Goal: Task Accomplishment & Management: Manage account settings

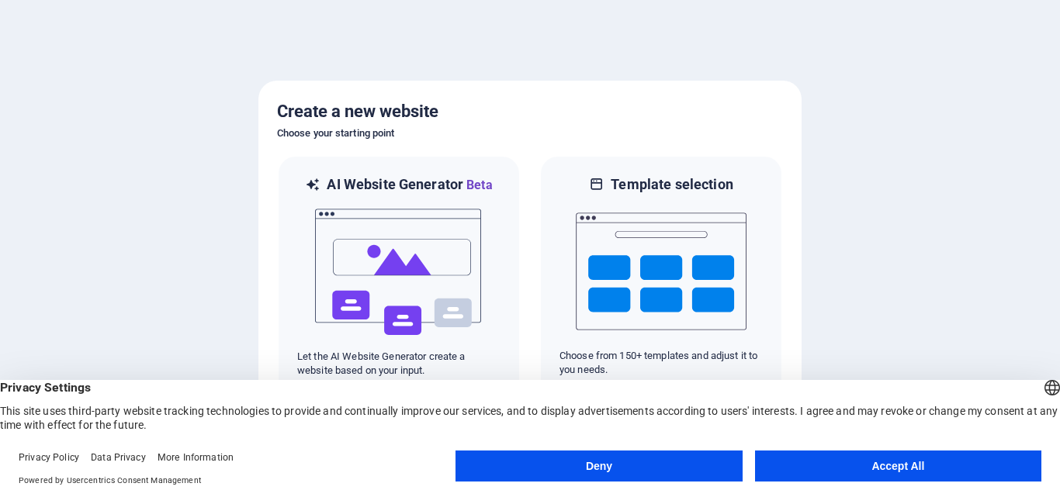
click at [627, 467] on button "Deny" at bounding box center [599, 466] width 286 height 31
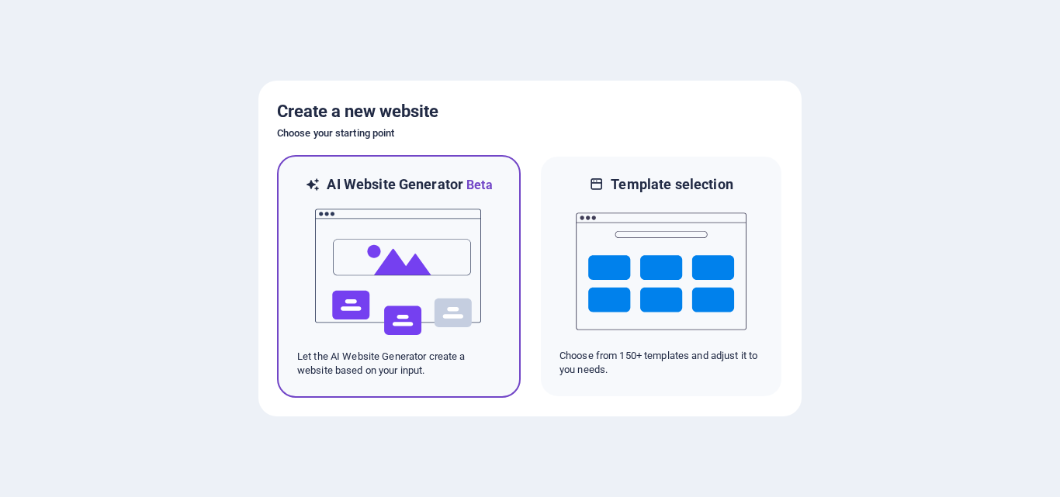
click at [405, 269] on img at bounding box center [399, 272] width 171 height 155
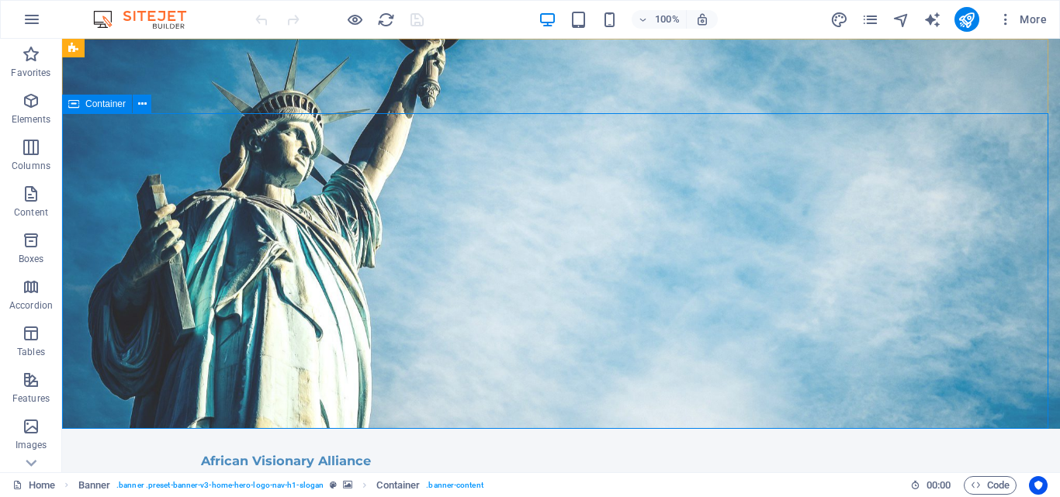
click at [110, 102] on span "Container" at bounding box center [105, 103] width 40 height 9
click at [141, 106] on icon at bounding box center [142, 104] width 9 height 16
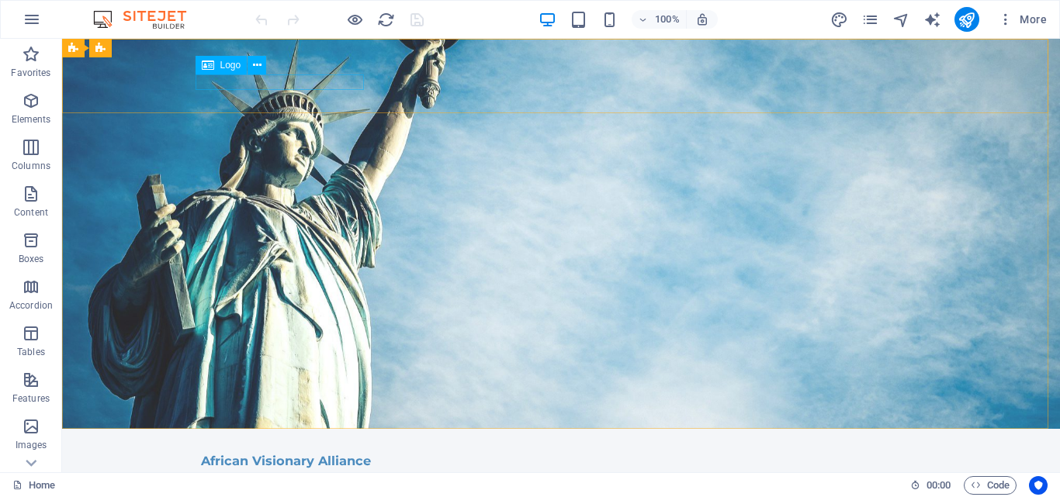
click at [224, 66] on span "Logo" at bounding box center [230, 65] width 21 height 9
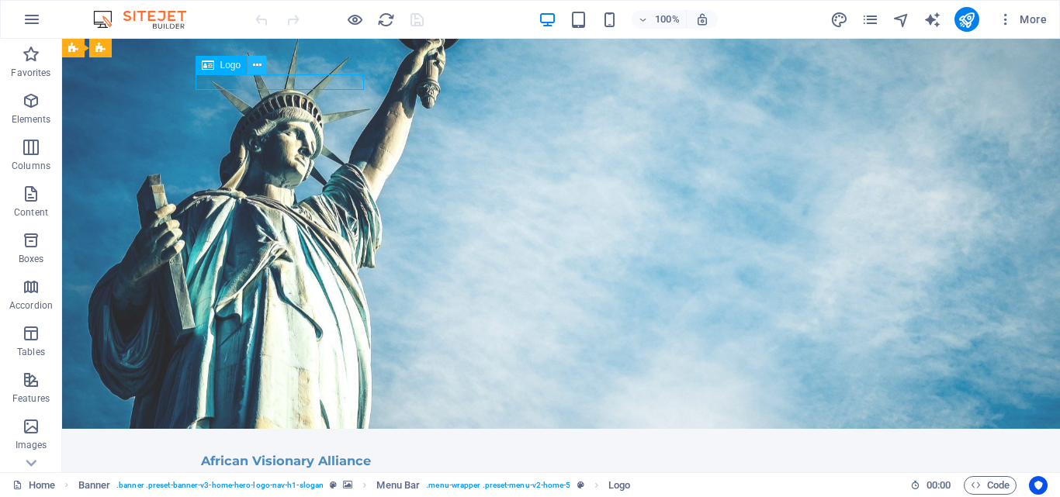
click at [259, 63] on icon at bounding box center [257, 65] width 9 height 16
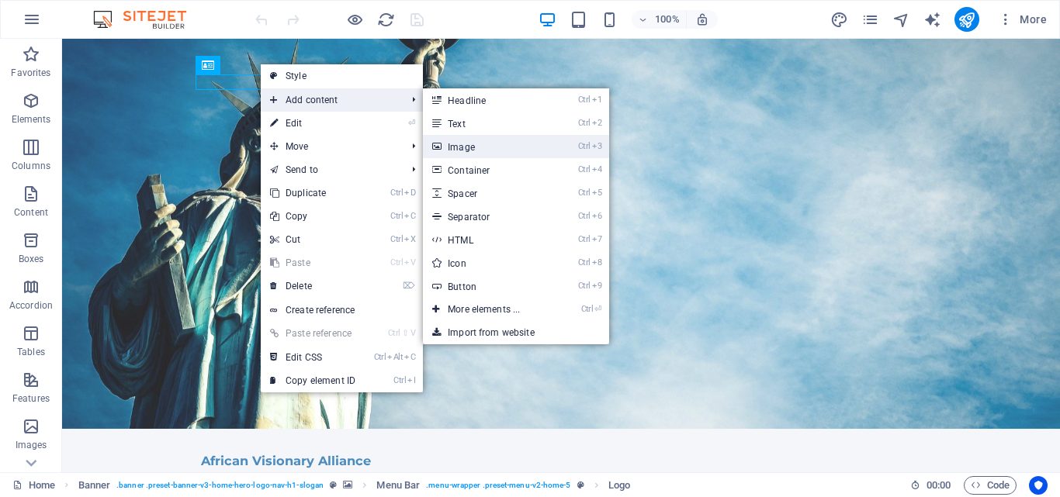
click at [476, 144] on link "Ctrl 3 Image" at bounding box center [487, 146] width 128 height 23
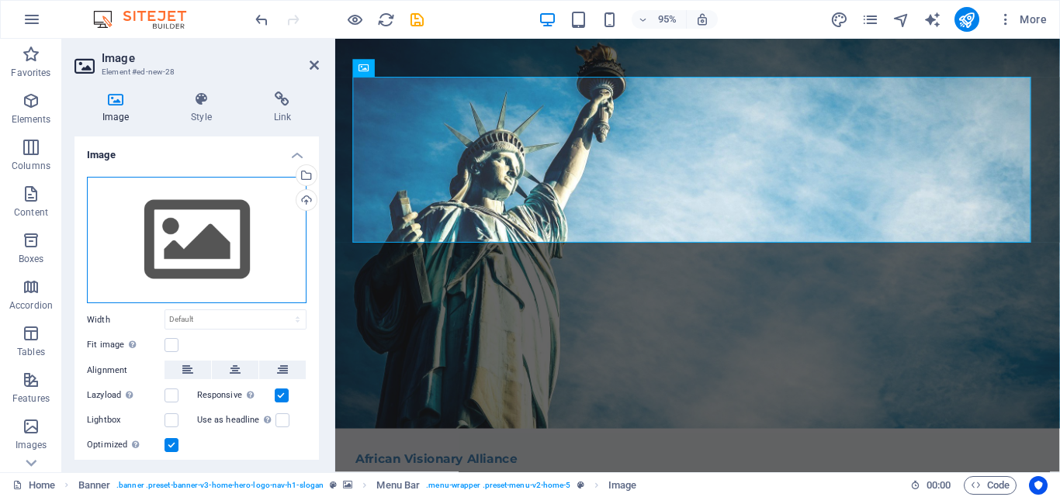
click at [194, 222] on div "Drag files here, click to choose files or select files from Files or our free s…" at bounding box center [197, 240] width 220 height 127
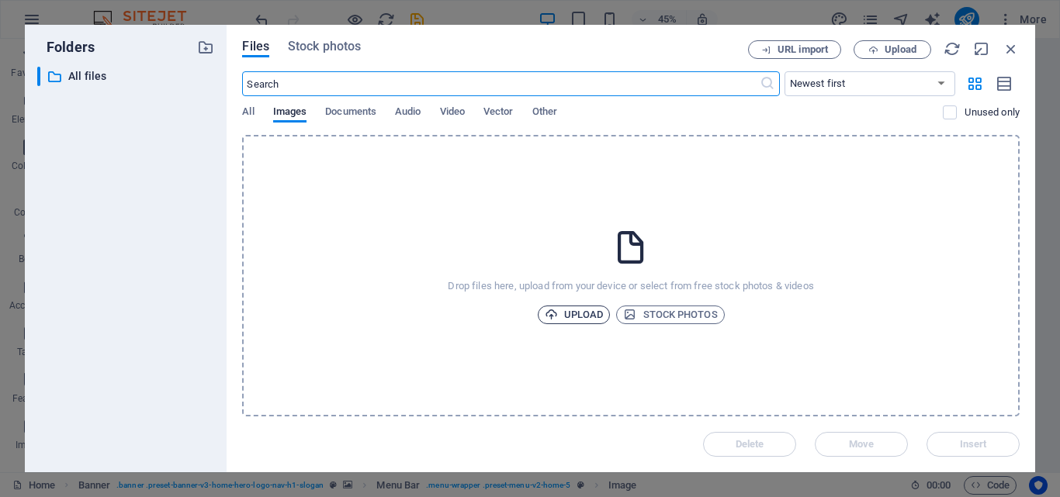
click at [569, 314] on span "Upload" at bounding box center [574, 315] width 59 height 19
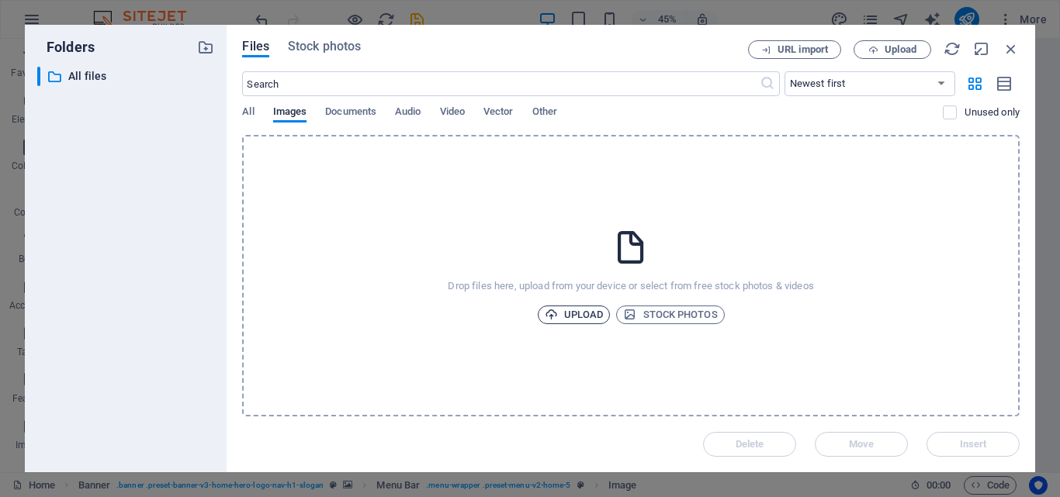
click at [572, 315] on span "Upload" at bounding box center [574, 315] width 59 height 19
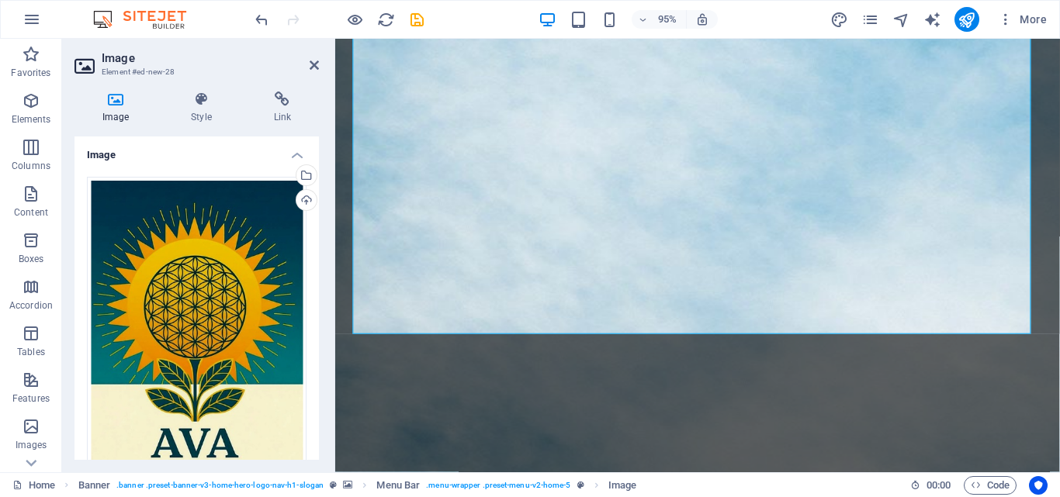
scroll to position [863, 0]
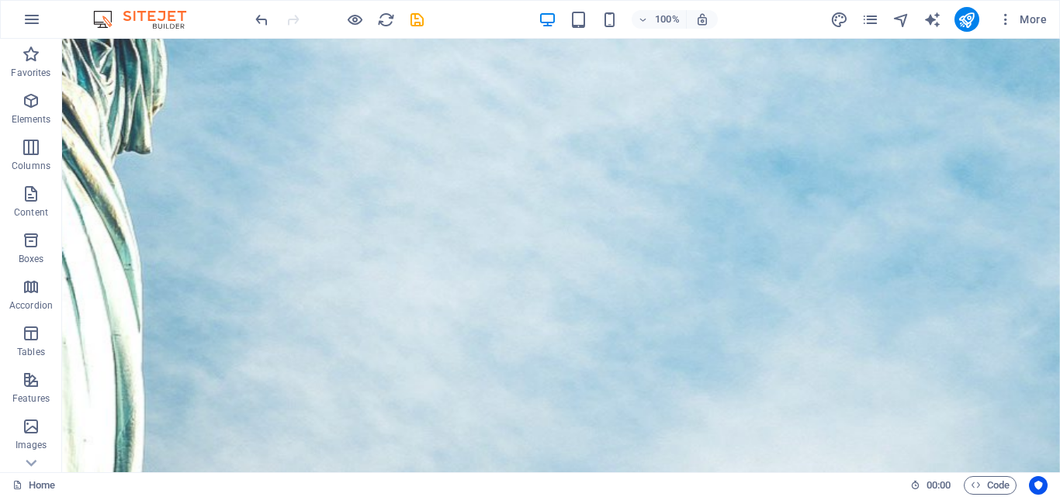
scroll to position [716, 0]
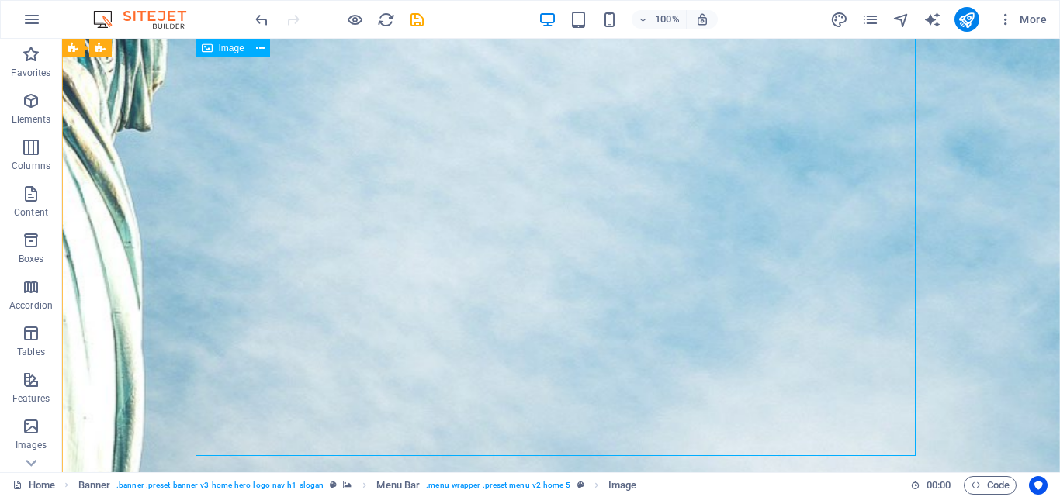
click at [222, 52] on span "Image" at bounding box center [232, 47] width 26 height 9
click at [261, 48] on icon at bounding box center [260, 48] width 9 height 16
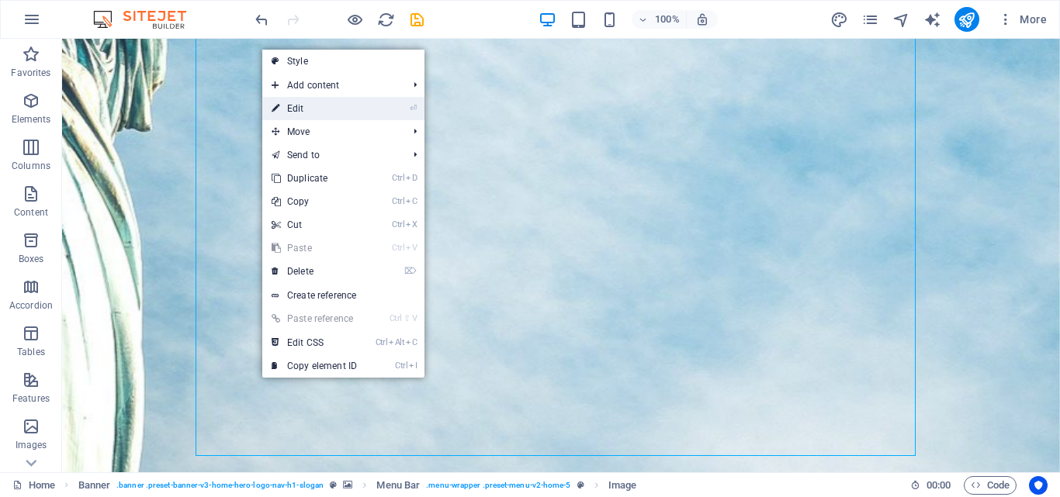
click at [318, 106] on link "⏎ Edit" at bounding box center [314, 108] width 104 height 23
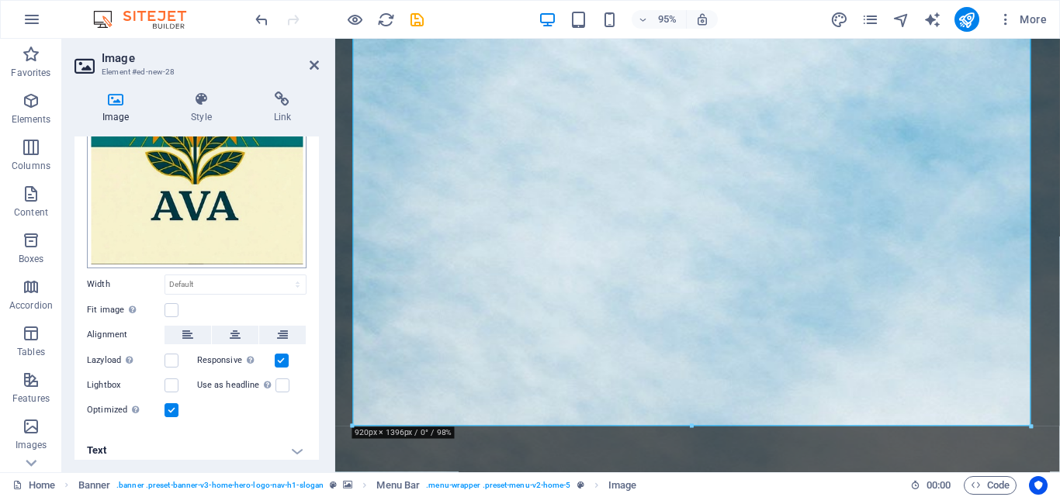
scroll to position [242, 0]
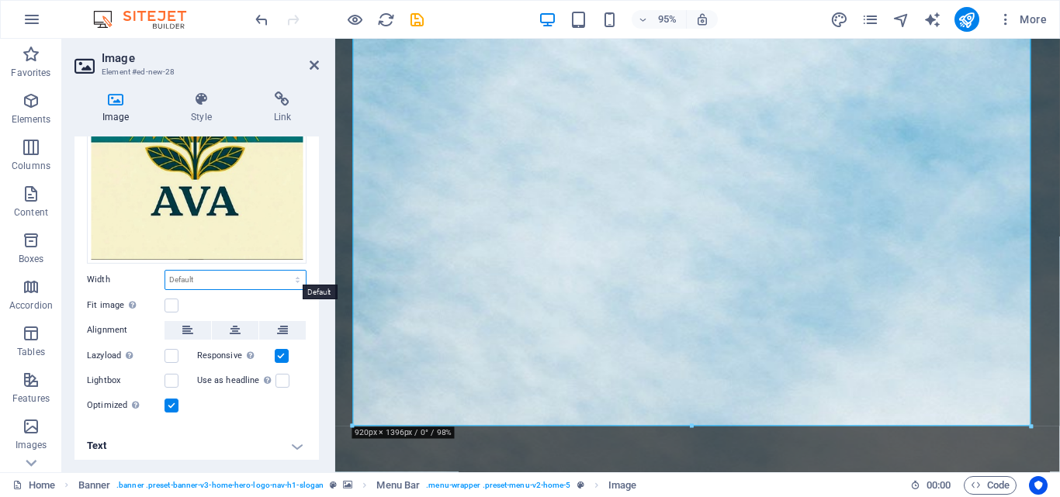
click at [202, 279] on select "Default auto px rem % em vh vw" at bounding box center [235, 280] width 140 height 19
click at [151, 270] on div "Width Default auto px rem % em vh vw" at bounding box center [197, 280] width 220 height 20
click at [172, 299] on label at bounding box center [172, 306] width 14 height 14
click at [0, 0] on input "Fit image Automatically fit image to a fixed width and height" at bounding box center [0, 0] width 0 height 0
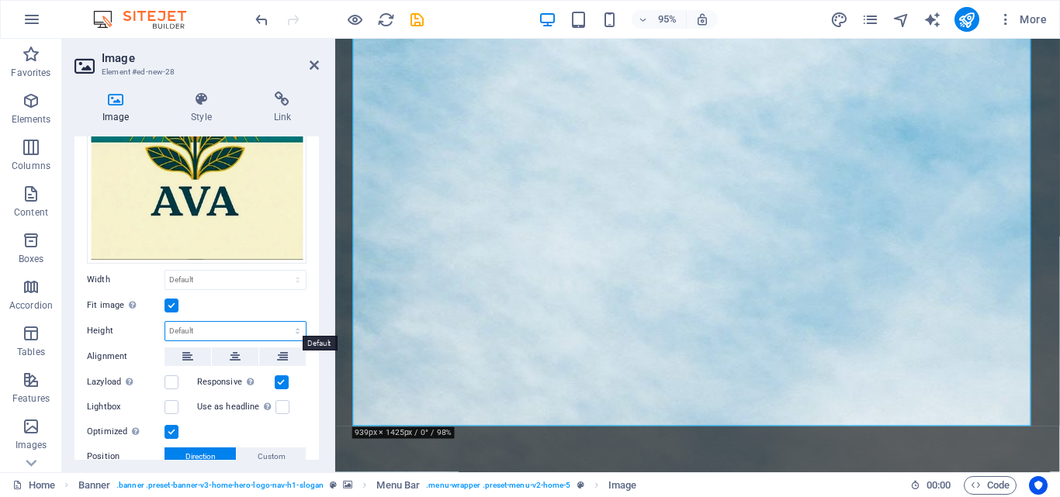
click at [194, 324] on select "Default auto px" at bounding box center [235, 331] width 140 height 19
click at [165, 322] on select "Default auto px" at bounding box center [235, 331] width 140 height 19
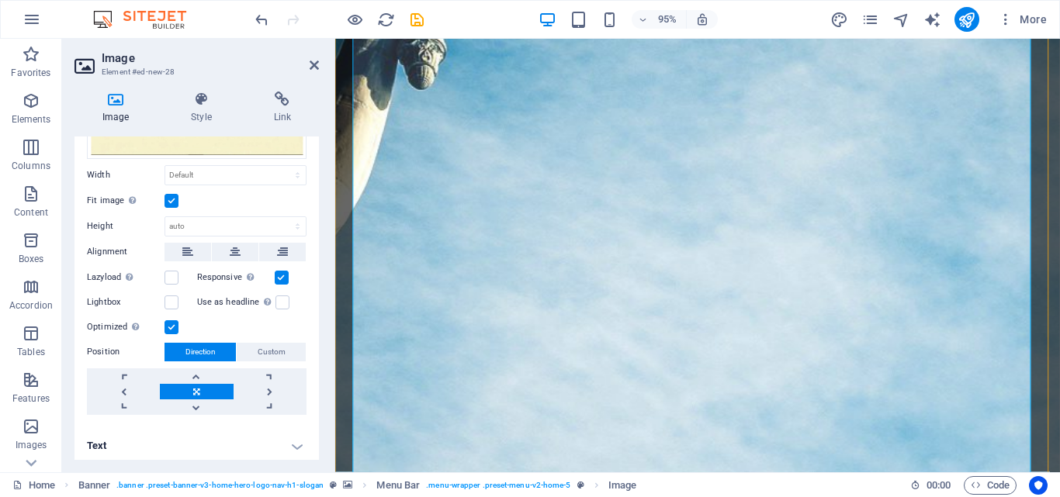
scroll to position [799, 0]
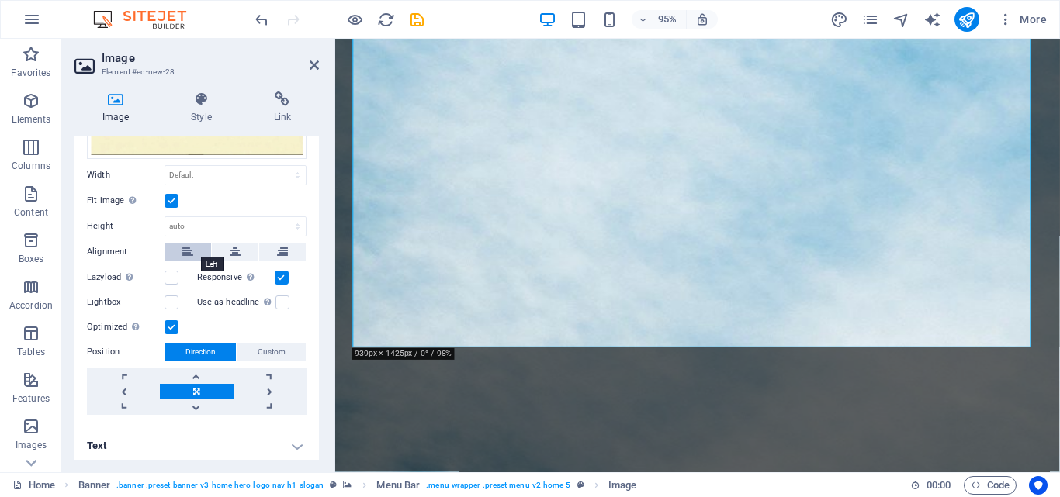
click at [189, 248] on icon at bounding box center [187, 252] width 11 height 19
click at [185, 220] on select "Default auto px" at bounding box center [235, 226] width 140 height 19
select select "px"
click at [281, 217] on select "Default auto px" at bounding box center [235, 226] width 140 height 19
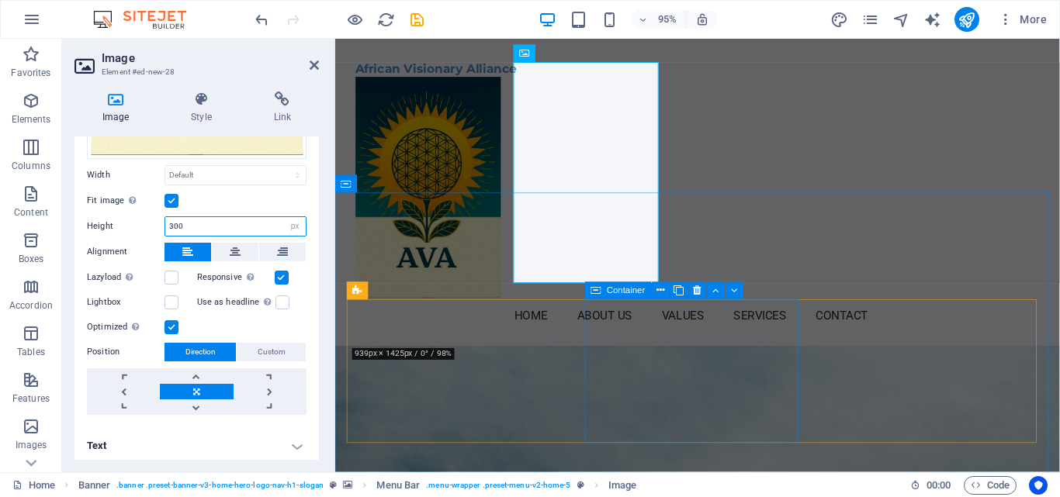
type input "300"
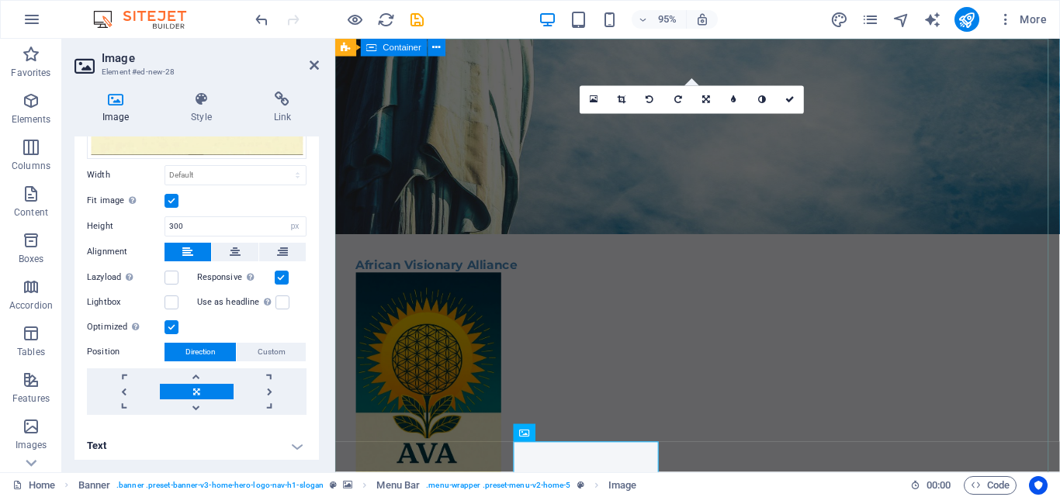
scroll to position [0, 0]
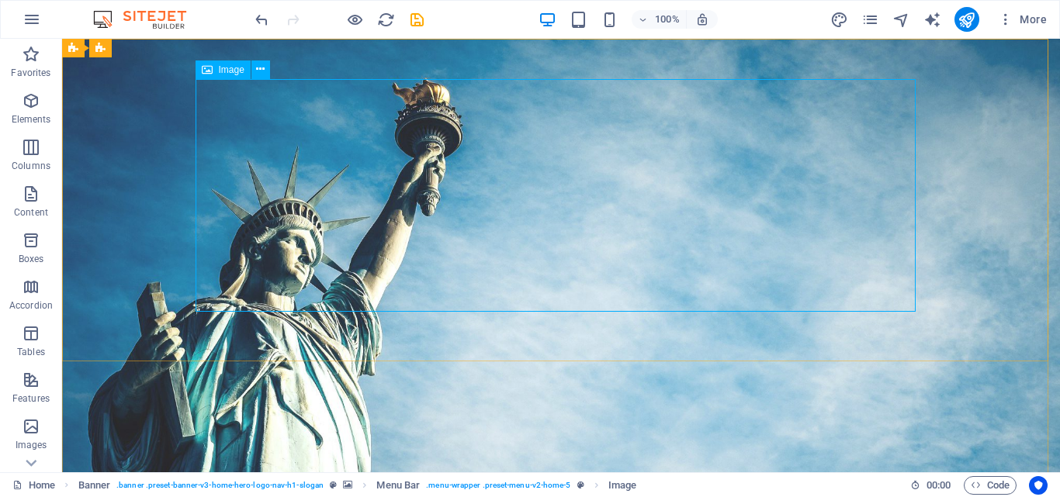
click at [228, 68] on span "Image" at bounding box center [232, 69] width 26 height 9
click at [258, 73] on icon at bounding box center [260, 69] width 9 height 16
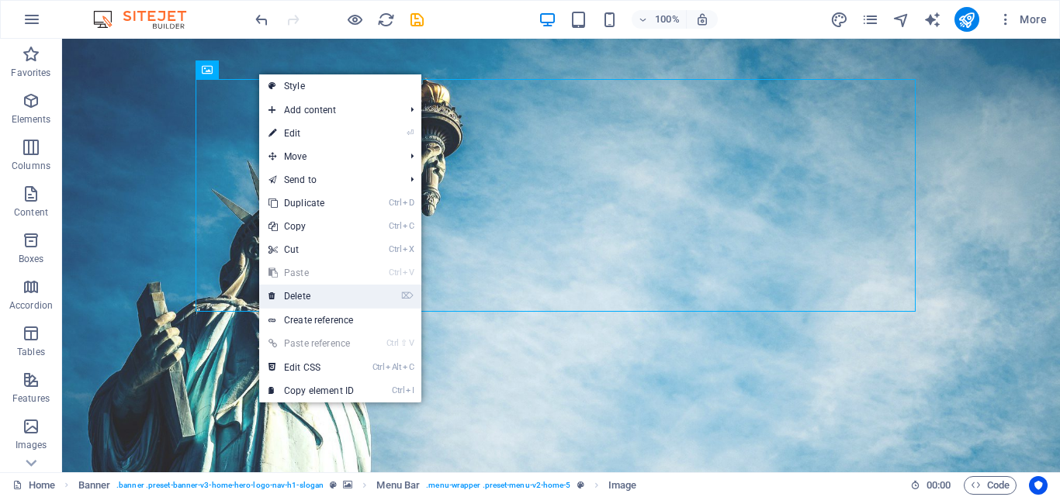
click at [302, 296] on link "⌦ Delete" at bounding box center [311, 296] width 104 height 23
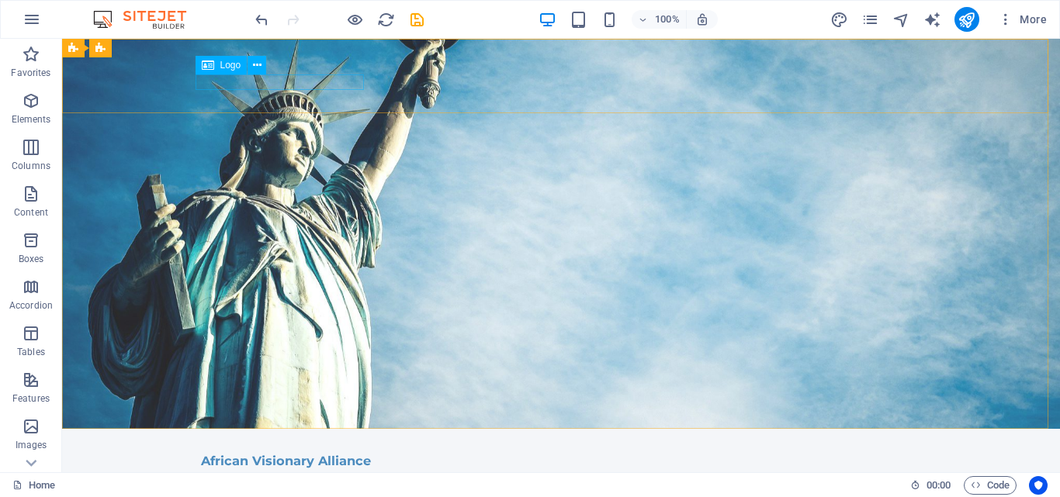
click at [224, 65] on span "Logo" at bounding box center [230, 65] width 21 height 9
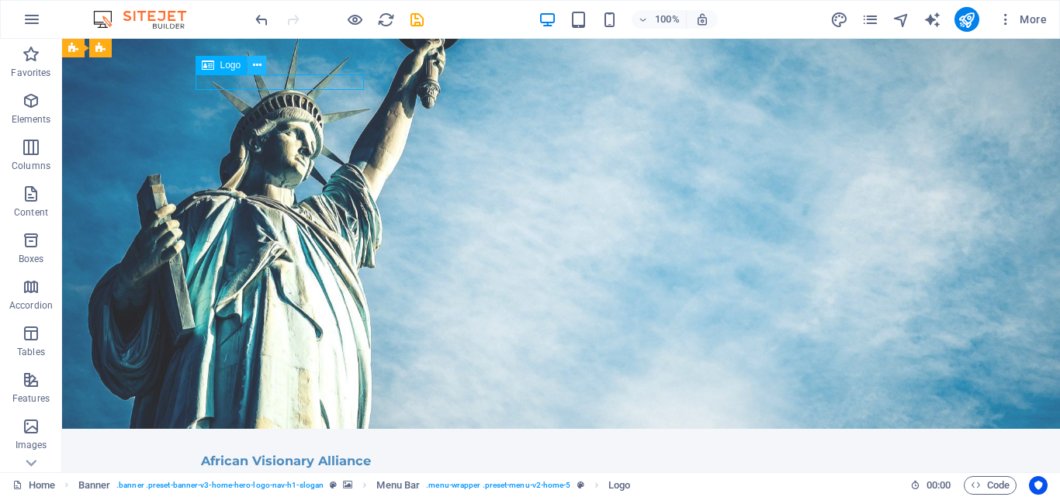
click at [255, 66] on icon at bounding box center [257, 65] width 9 height 16
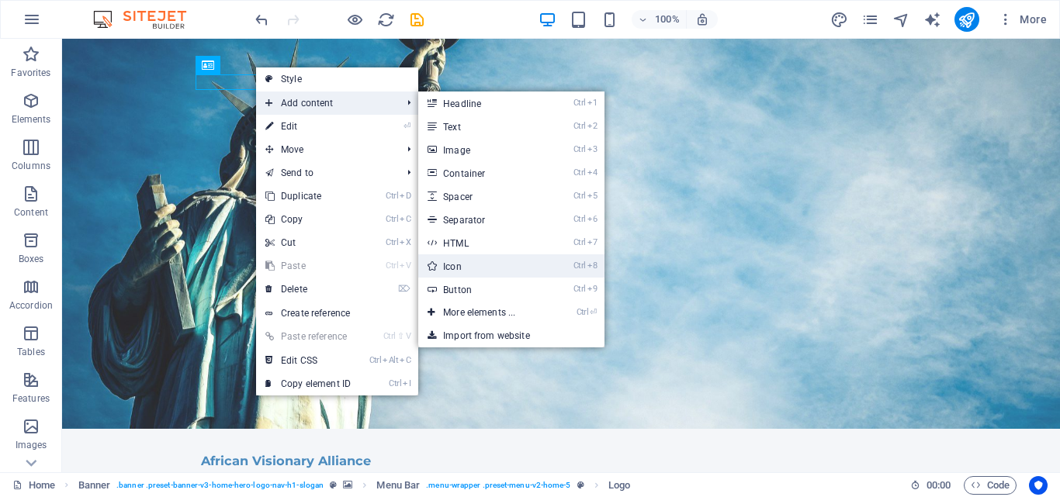
click at [480, 267] on link "Ctrl 8 Icon" at bounding box center [482, 266] width 128 height 23
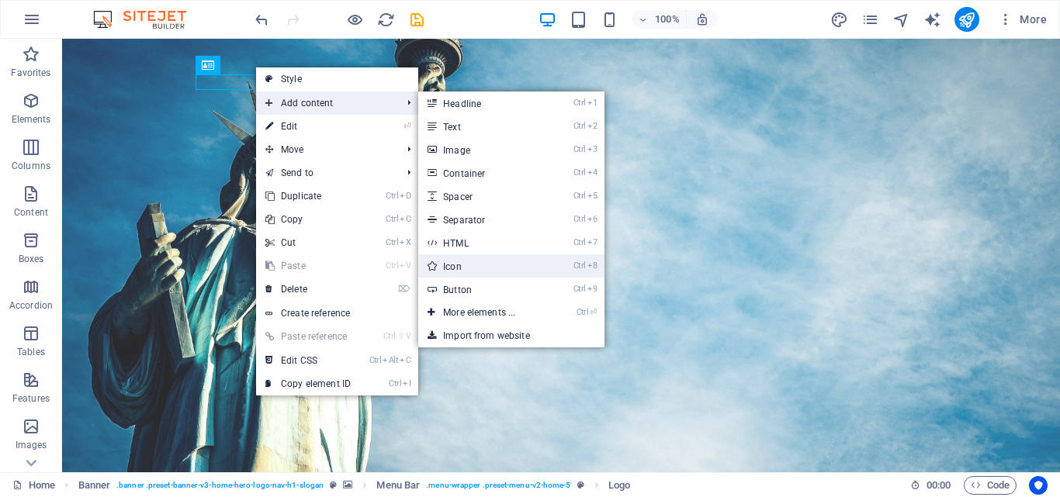
select select "xMidYMid"
select select "px"
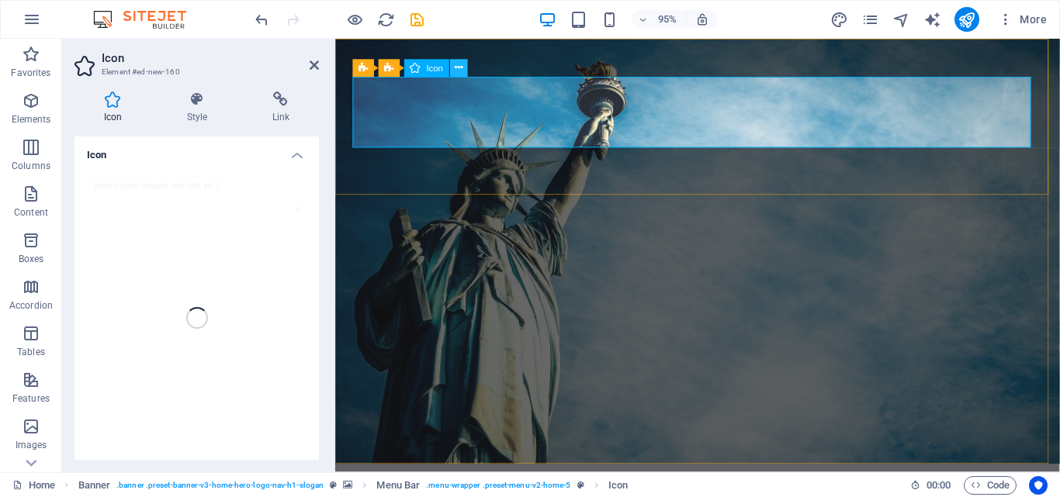
click at [460, 64] on icon at bounding box center [459, 69] width 8 height 16
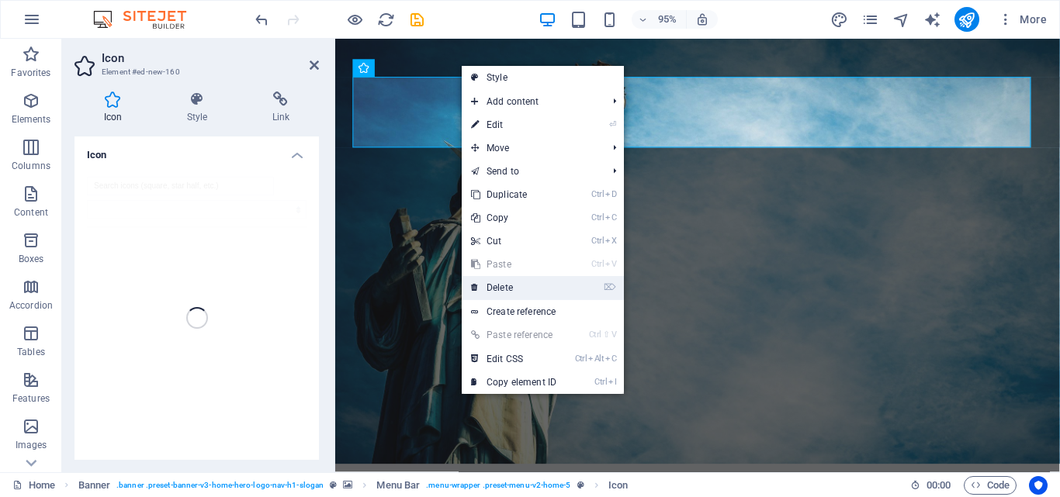
click at [500, 282] on link "⌦ Delete" at bounding box center [514, 287] width 104 height 23
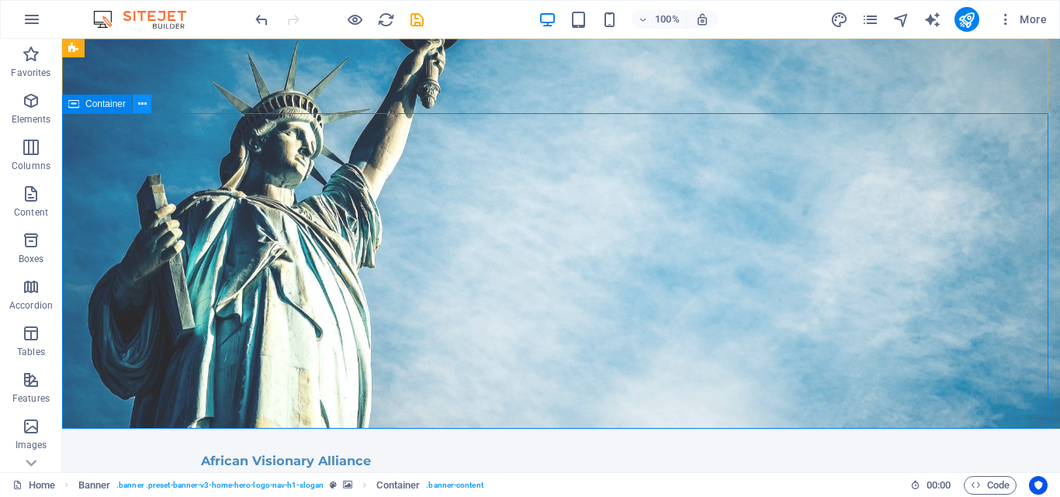
click at [141, 107] on icon at bounding box center [142, 104] width 9 height 16
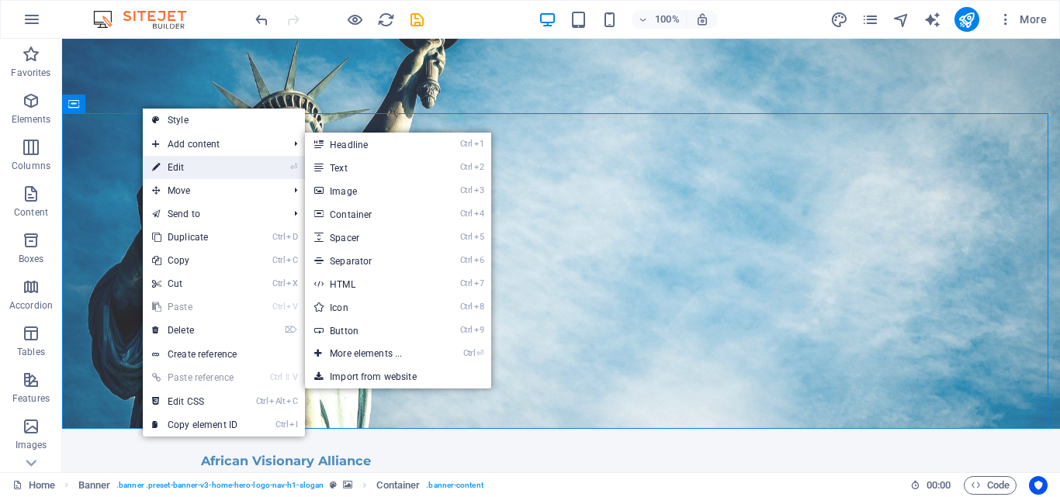
click at [199, 169] on link "⏎ Edit" at bounding box center [195, 167] width 104 height 23
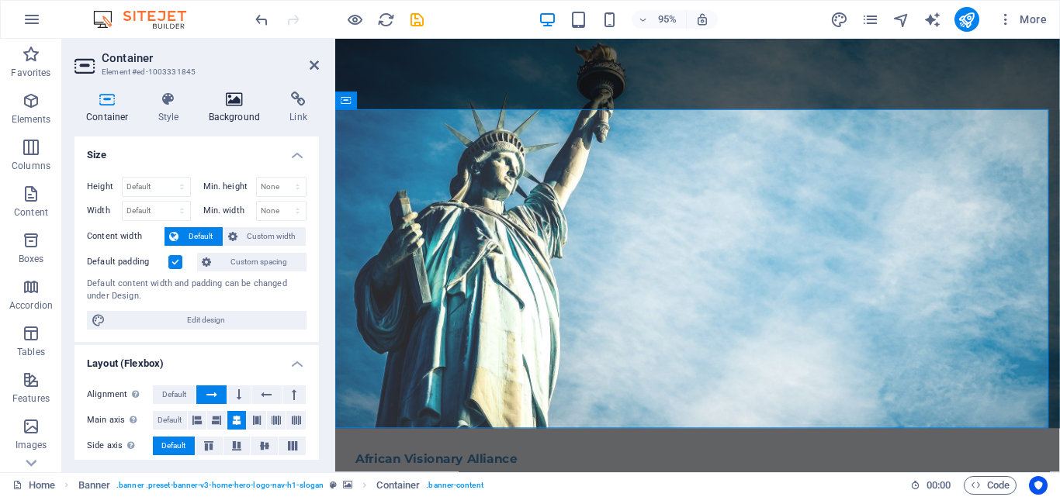
click at [234, 107] on h4 "Background" at bounding box center [237, 108] width 81 height 33
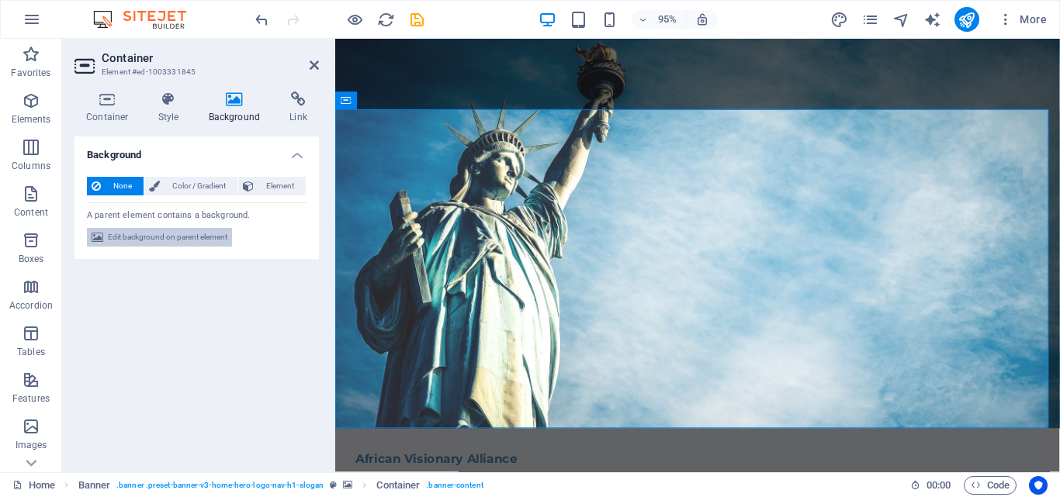
click at [210, 234] on span "Edit background on parent element" at bounding box center [168, 237] width 120 height 19
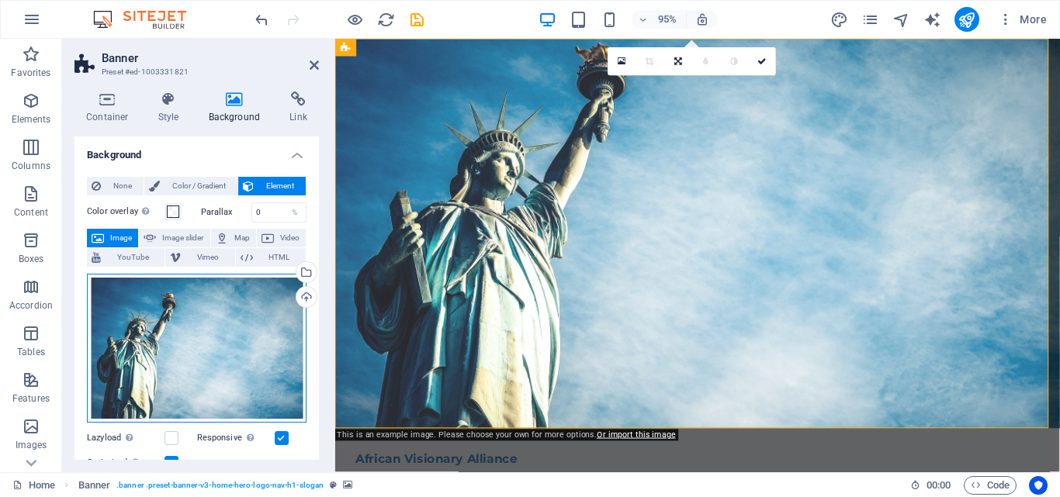
click at [201, 336] on div "Drag files here, click to choose files or select files from Files or our free s…" at bounding box center [197, 348] width 220 height 149
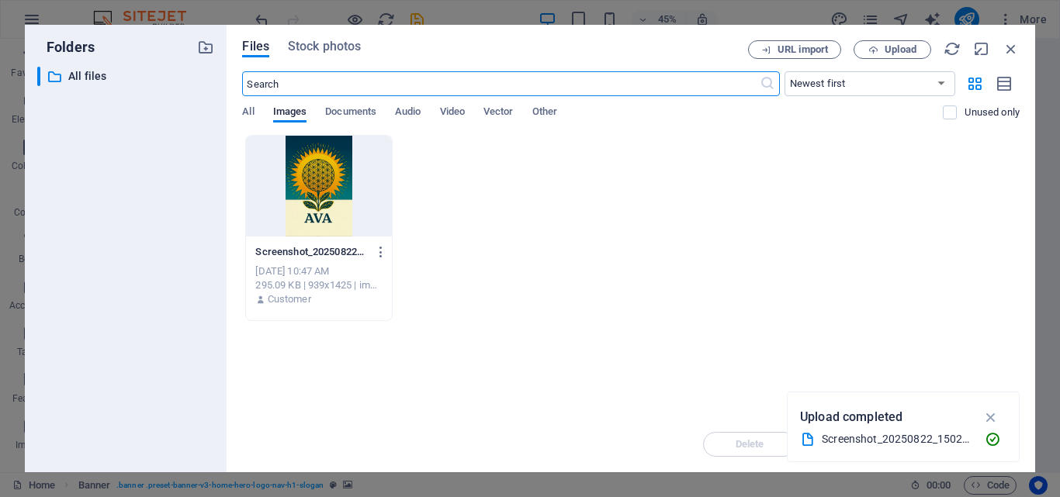
click at [286, 206] on div at bounding box center [318, 186] width 145 height 101
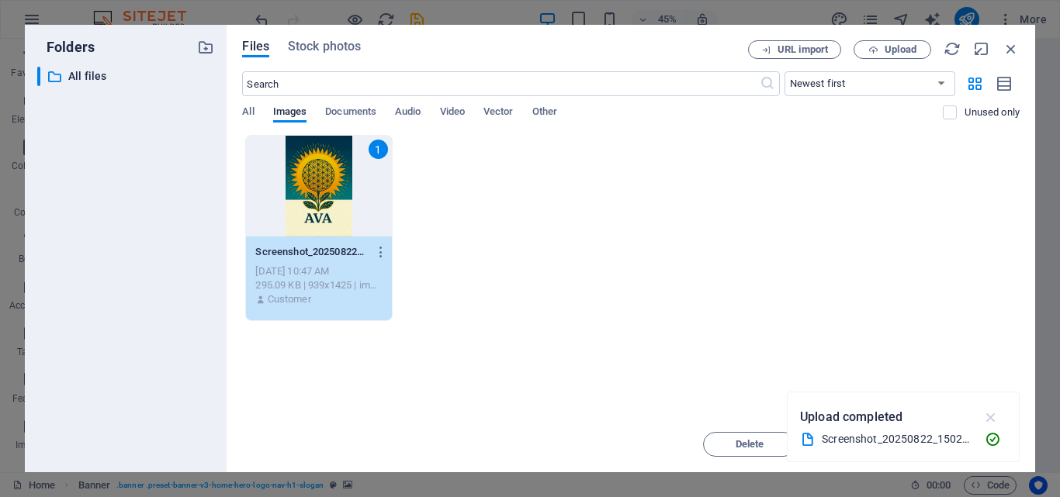
click at [989, 414] on icon "button" at bounding box center [992, 417] width 18 height 17
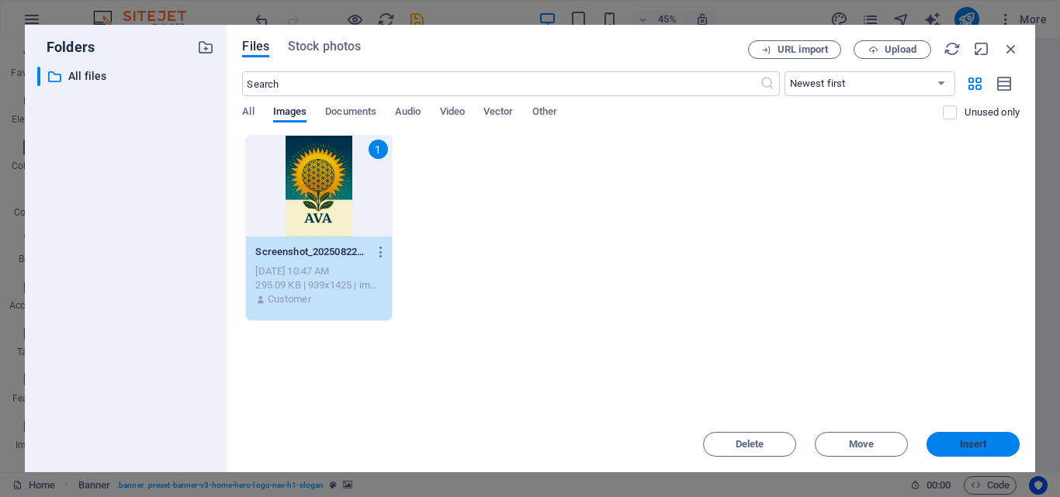
click at [969, 448] on span "Insert" at bounding box center [973, 444] width 27 height 9
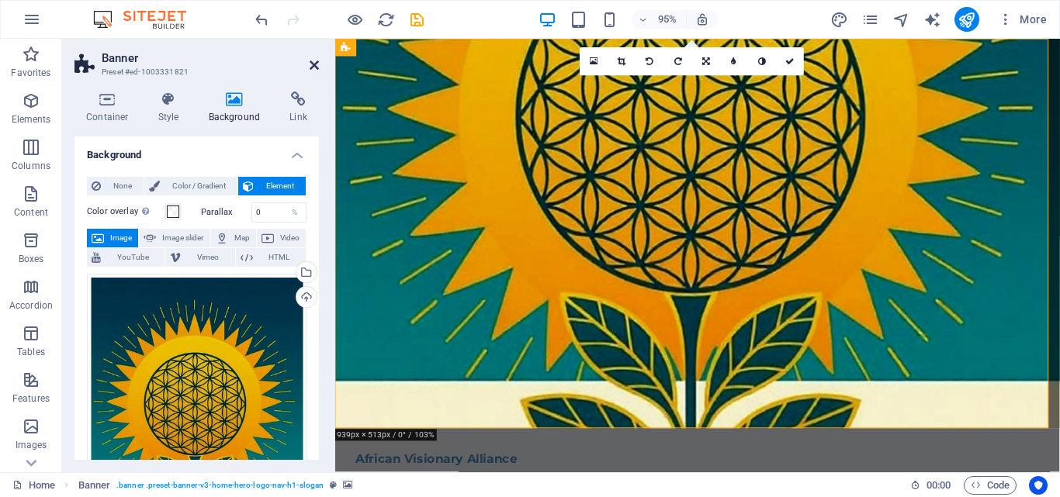
click at [316, 64] on icon at bounding box center [314, 65] width 9 height 12
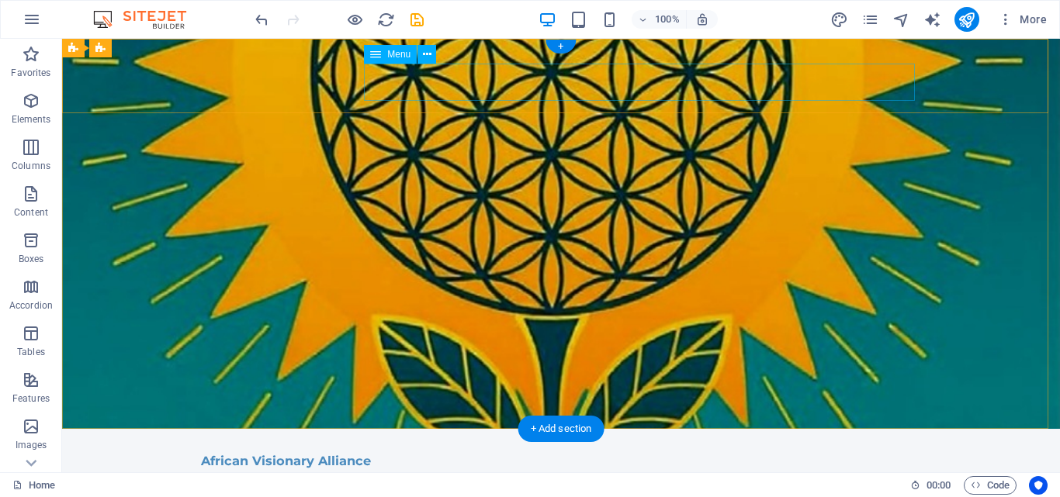
click at [528, 470] on nav "Home About Us Values Services Contact" at bounding box center [561, 488] width 720 height 37
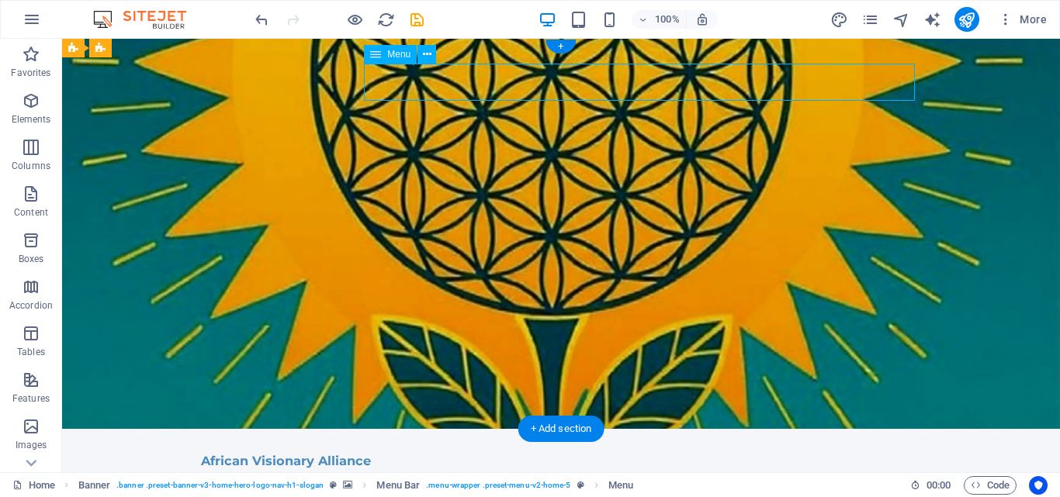
click at [537, 470] on nav "Home About Us Values Services Contact" at bounding box center [561, 488] width 720 height 37
click at [625, 470] on nav "Home About Us Values Services Contact" at bounding box center [561, 488] width 720 height 37
click at [686, 470] on nav "Home About Us Values Services Contact" at bounding box center [561, 488] width 720 height 37
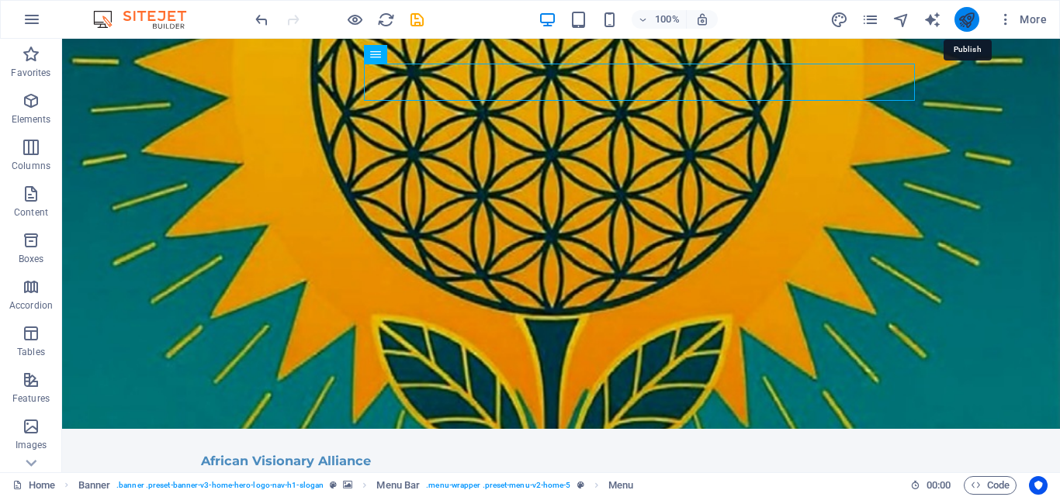
click at [965, 22] on icon "publish" at bounding box center [967, 20] width 18 height 18
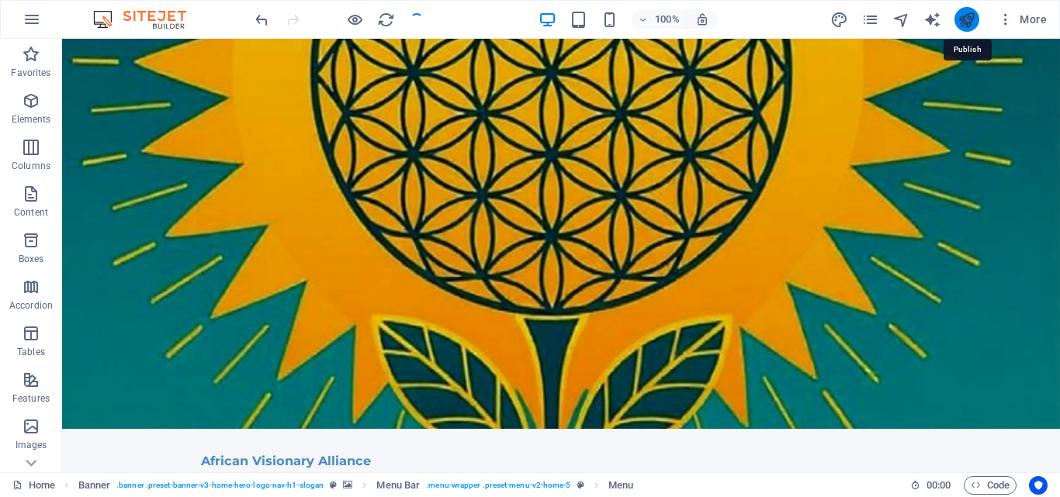
checkbox input "false"
